Goal: Task Accomplishment & Management: Use online tool/utility

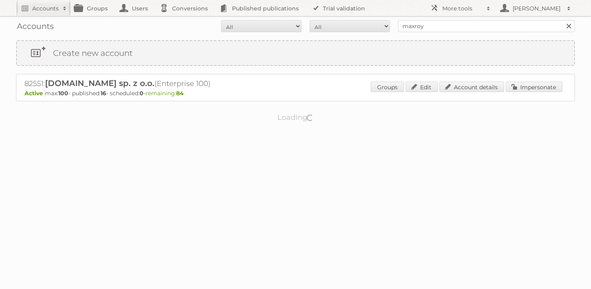
click at [438, 27] on input "maxroy" at bounding box center [486, 26] width 177 height 12
type input "panoic"
click at [563, 20] on input "Search" at bounding box center [569, 26] width 12 height 12
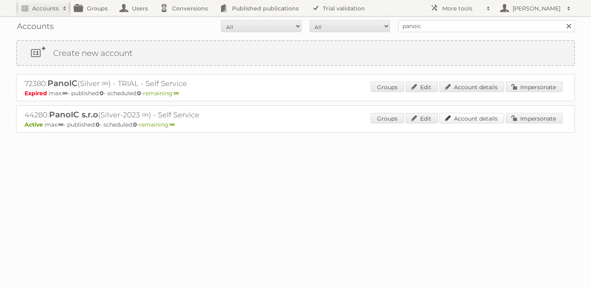
click at [476, 122] on link "Account details" at bounding box center [472, 118] width 65 height 10
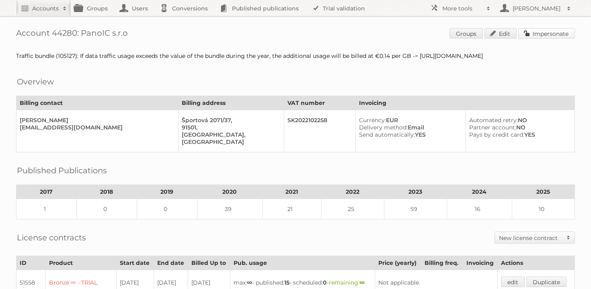
click at [538, 35] on link "Impersonate" at bounding box center [547, 33] width 57 height 10
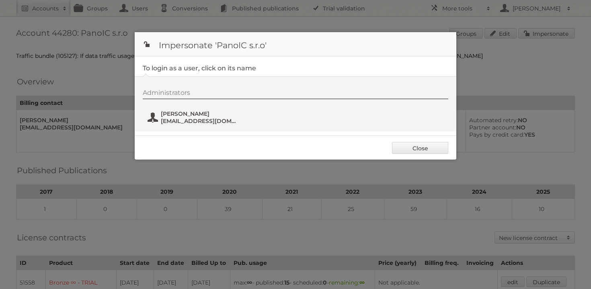
click at [188, 116] on span "Ján Drha" at bounding box center [200, 113] width 78 height 7
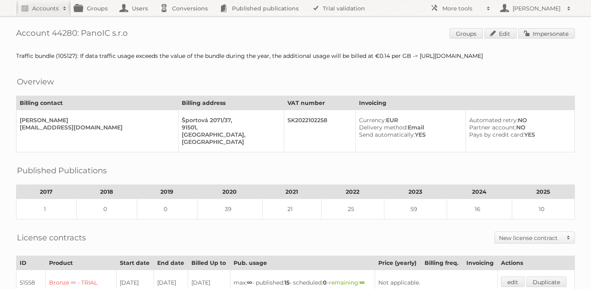
scroll to position [443, 0]
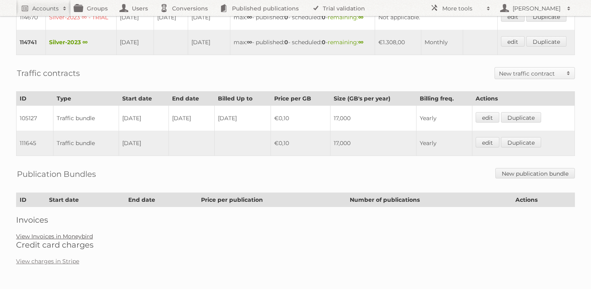
click at [54, 235] on link "View Invoices in Moneybird" at bounding box center [54, 236] width 77 height 7
click at [57, 238] on link "View Invoices in Moneybird" at bounding box center [54, 236] width 77 height 7
click at [64, 237] on link "View Invoices in Moneybird" at bounding box center [54, 236] width 77 height 7
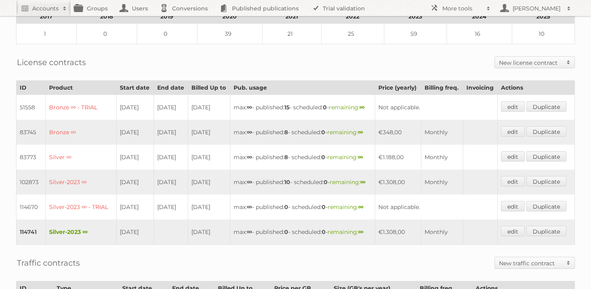
scroll to position [175, 0]
